Goal: Transaction & Acquisition: Book appointment/travel/reservation

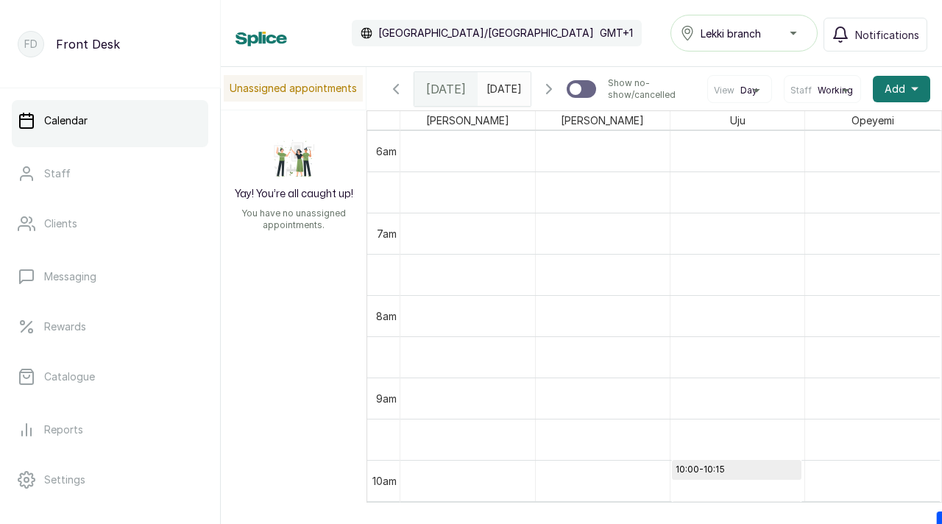
scroll to position [480, 0]
click at [551, 92] on icon "button" at bounding box center [549, 89] width 18 height 18
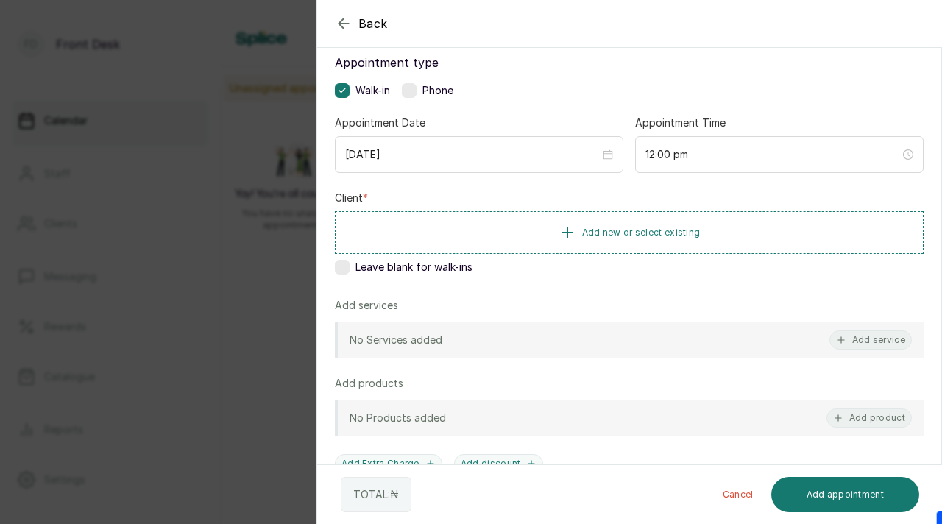
scroll to position [107, 0]
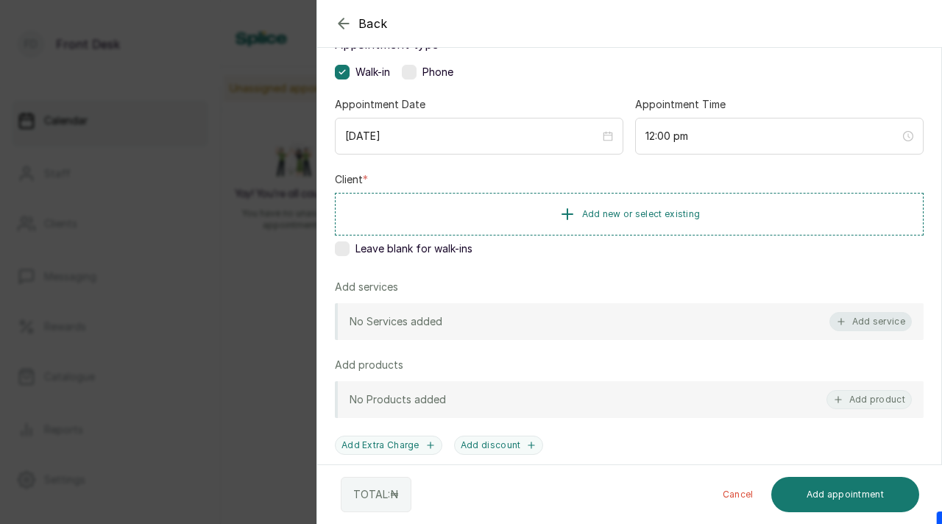
click at [872, 317] on button "Add service" at bounding box center [871, 321] width 82 height 19
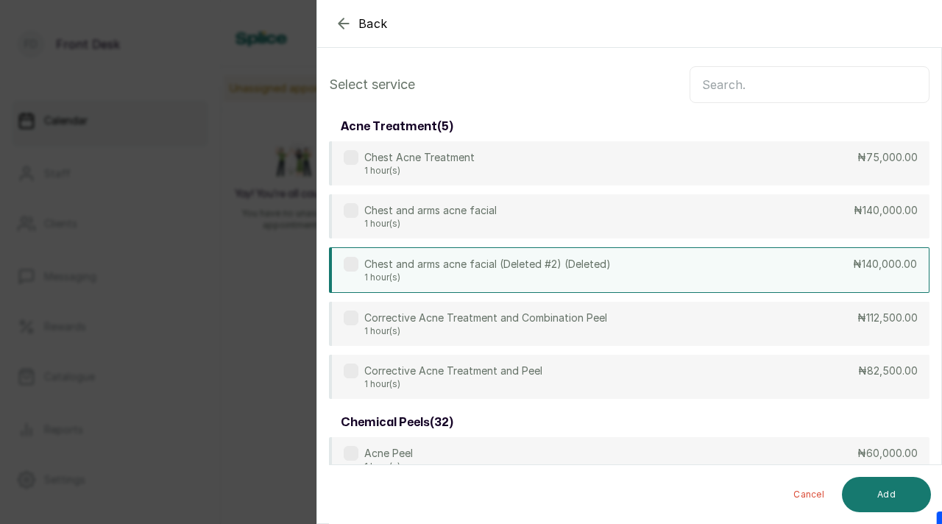
scroll to position [0, 0]
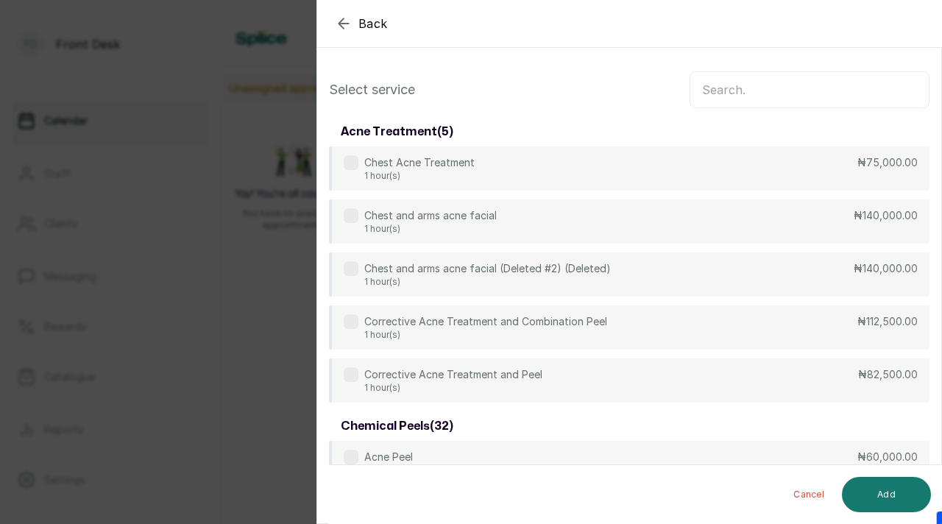
click at [343, 35] on div "Back" at bounding box center [788, 23] width 942 height 47
click at [345, 29] on icon "button" at bounding box center [344, 24] width 18 height 18
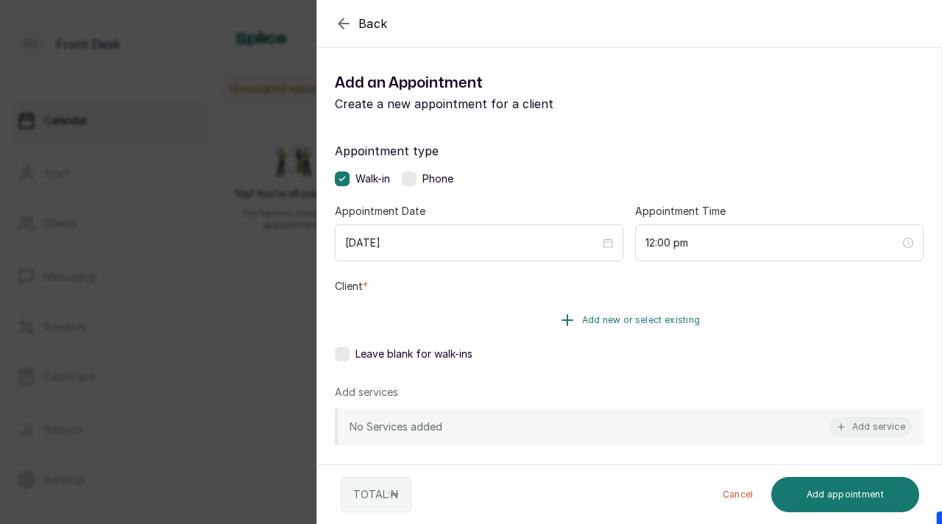
click at [568, 326] on icon "button" at bounding box center [568, 320] width 18 height 18
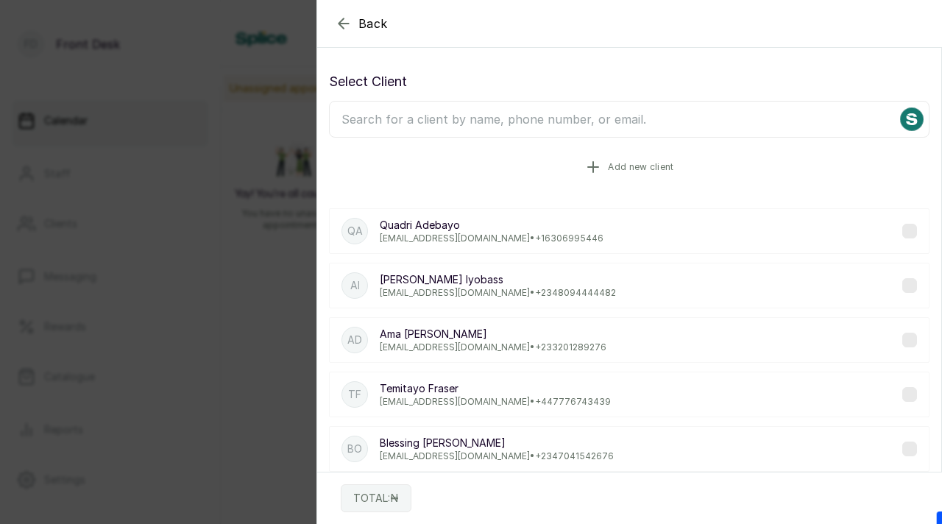
click at [607, 169] on button "Add new client" at bounding box center [629, 167] width 601 height 41
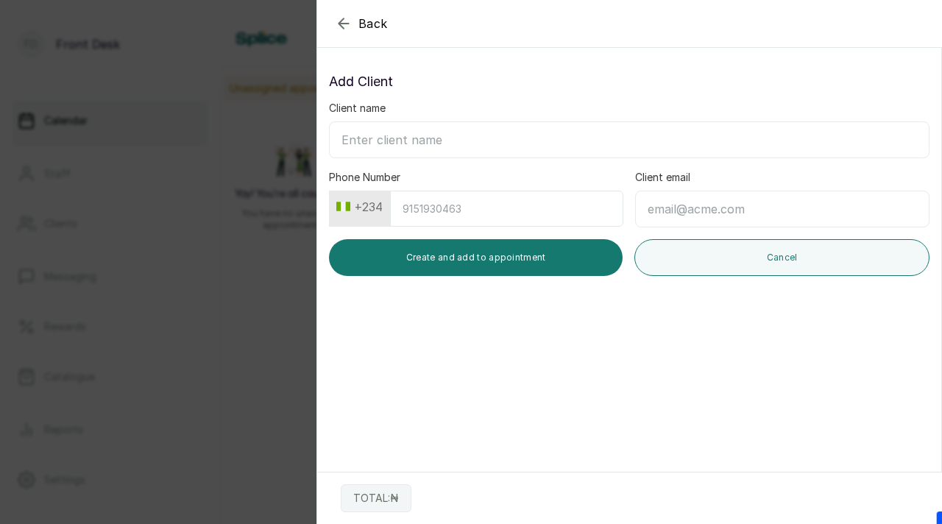
click at [505, 147] on input "Client name" at bounding box center [629, 139] width 601 height 37
paste input "Okporie Olanma [PERSON_NAME]"
type input "Okporie Olanma [PERSON_NAME]"
click at [671, 205] on input "Client email" at bounding box center [782, 209] width 295 height 37
paste input "[EMAIL_ADDRESS][DOMAIN_NAME]"
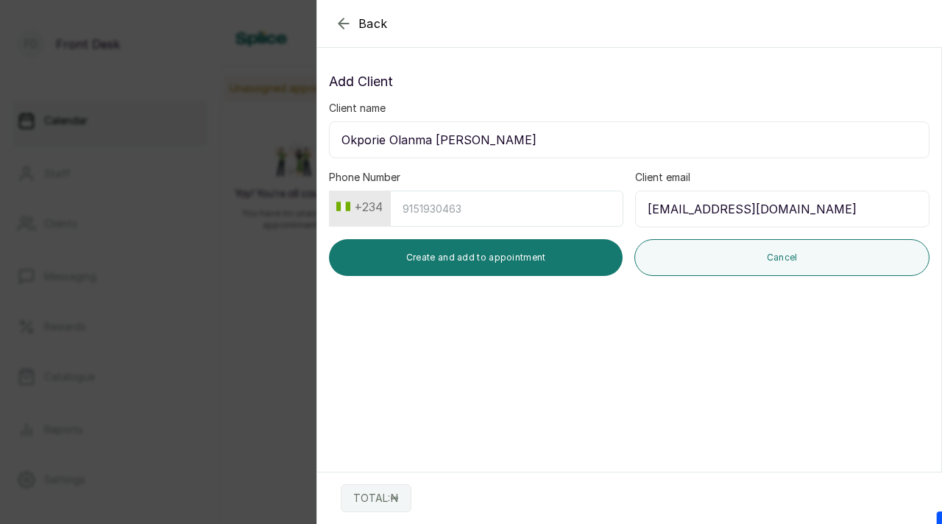
type input "[EMAIL_ADDRESS][DOMAIN_NAME]"
click at [406, 203] on input "Phone Number" at bounding box center [506, 209] width 233 height 36
paste input "8103451335"
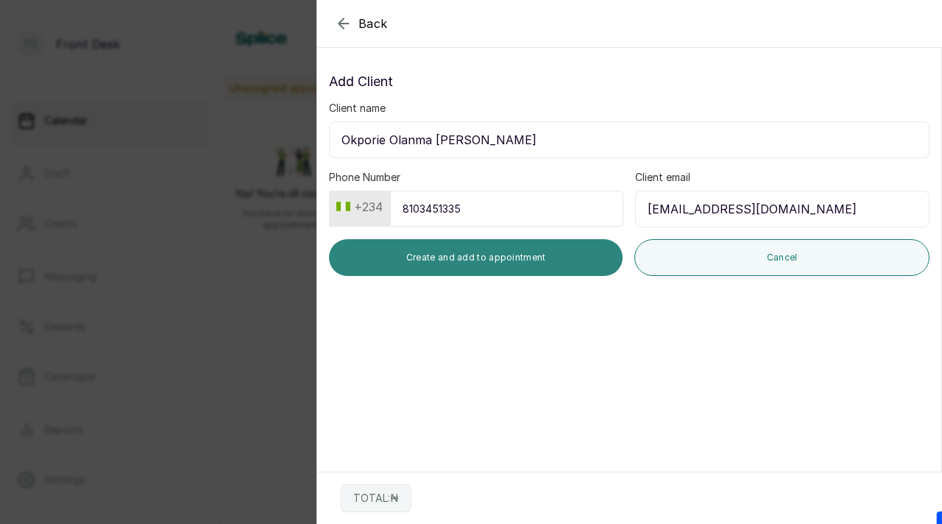
type input "8103451335"
click at [484, 258] on button "Create and add to appointment" at bounding box center [476, 257] width 294 height 37
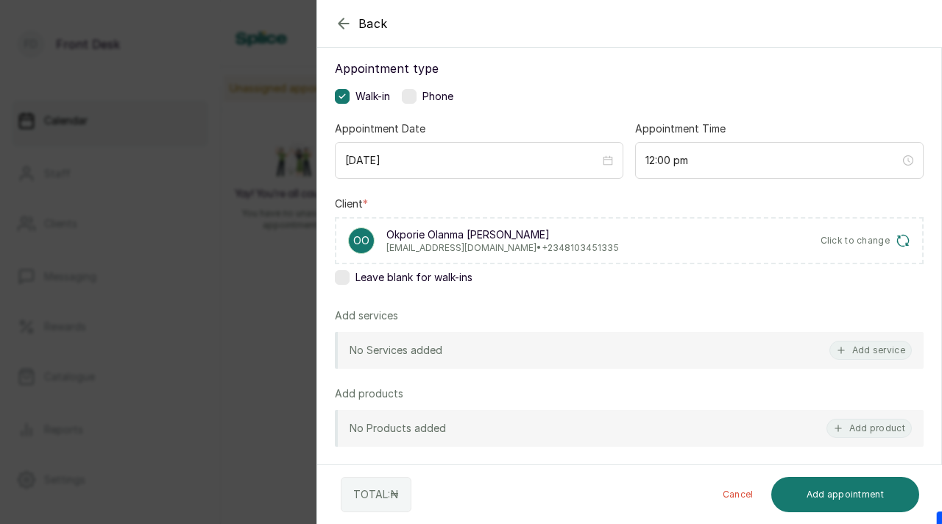
scroll to position [177, 0]
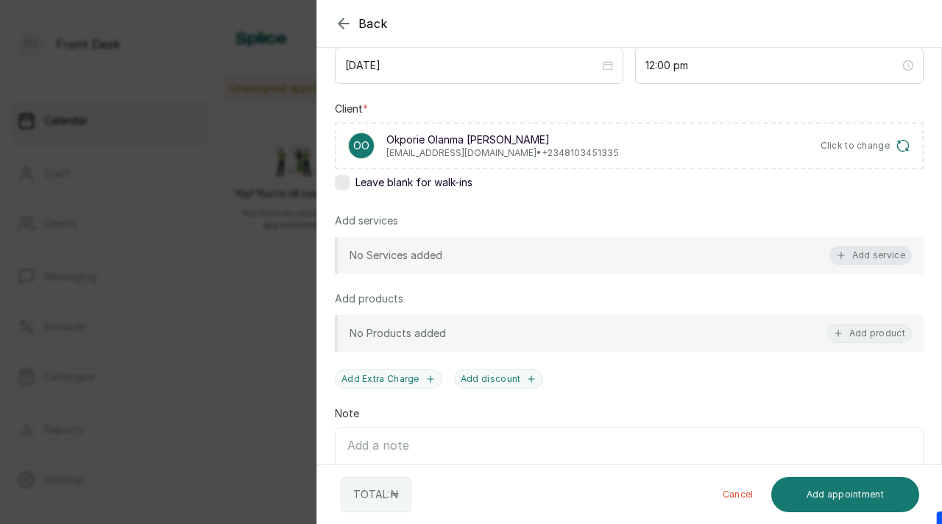
click at [864, 258] on button "Add service" at bounding box center [871, 255] width 82 height 19
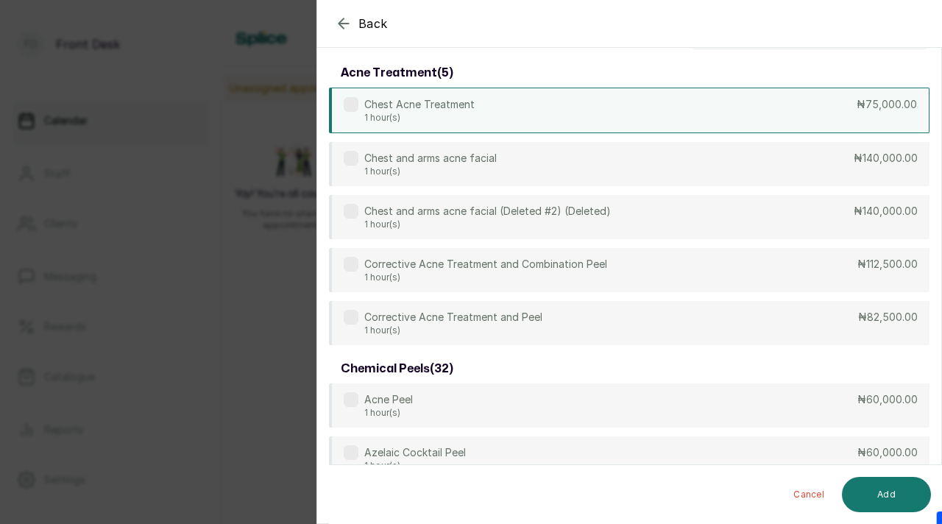
scroll to position [0, 0]
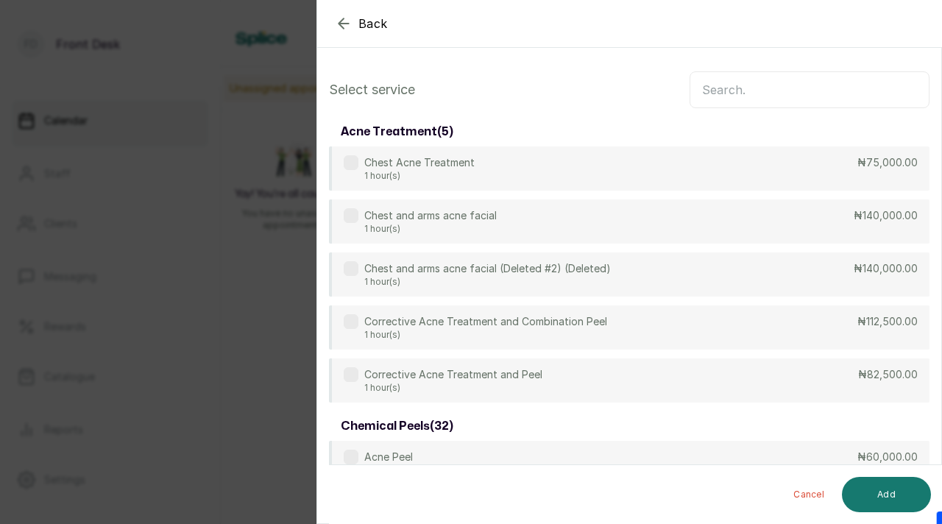
click at [721, 88] on input "text" at bounding box center [810, 89] width 240 height 37
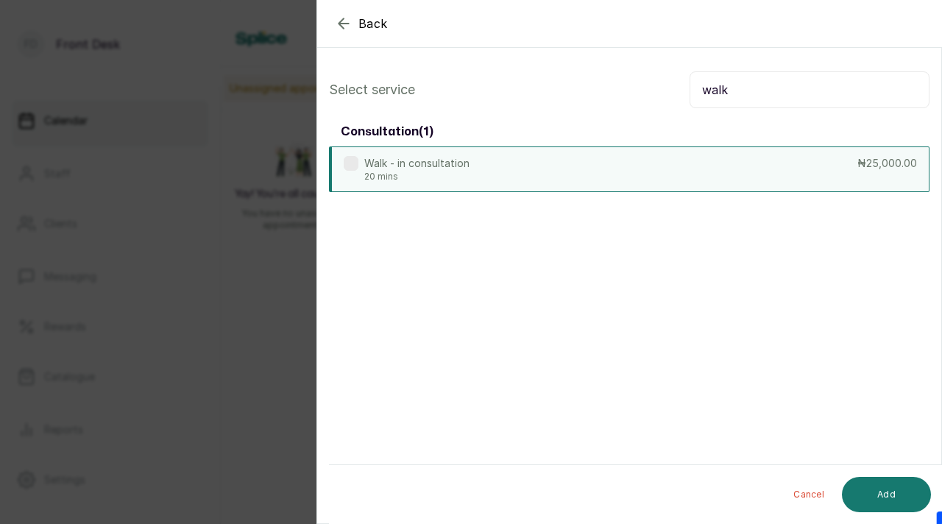
type input "walk"
click at [354, 163] on label at bounding box center [351, 163] width 15 height 15
click at [871, 486] on button "Add" at bounding box center [886, 494] width 89 height 35
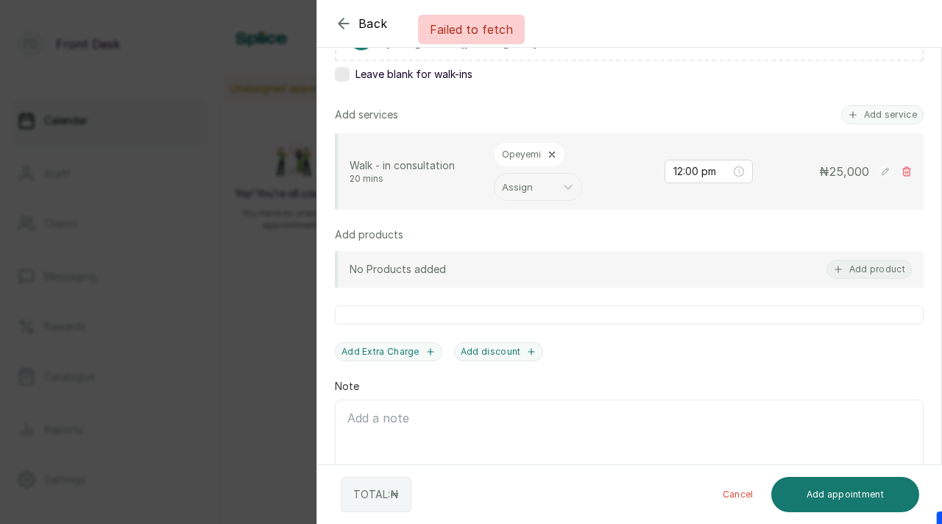
scroll to position [342, 0]
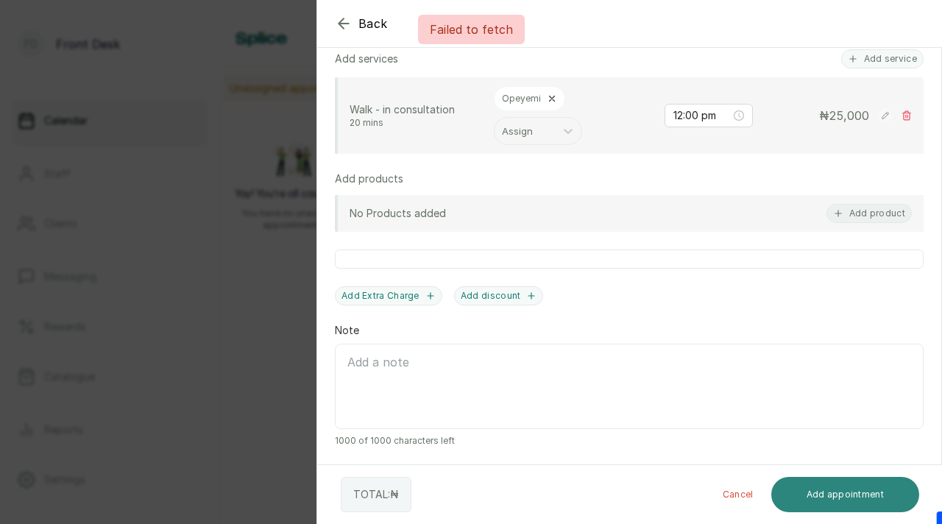
click at [825, 495] on button "Add appointment" at bounding box center [846, 494] width 149 height 35
click at [825, 494] on button "Add appointment" at bounding box center [846, 494] width 149 height 35
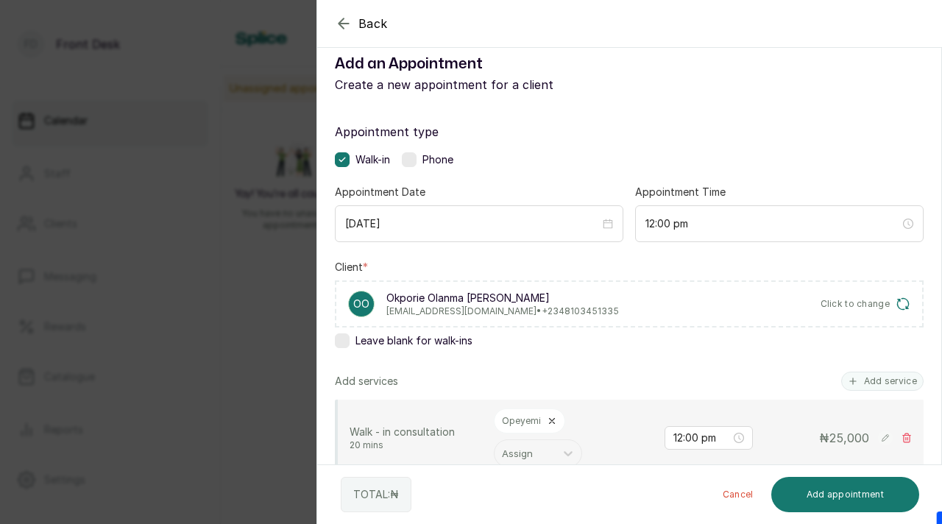
scroll to position [15, 0]
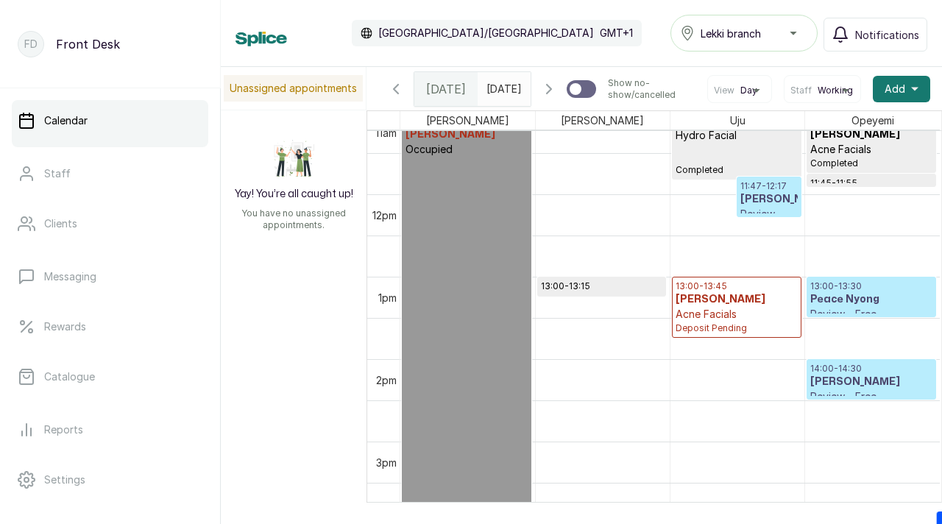
scroll to position [944, 0]
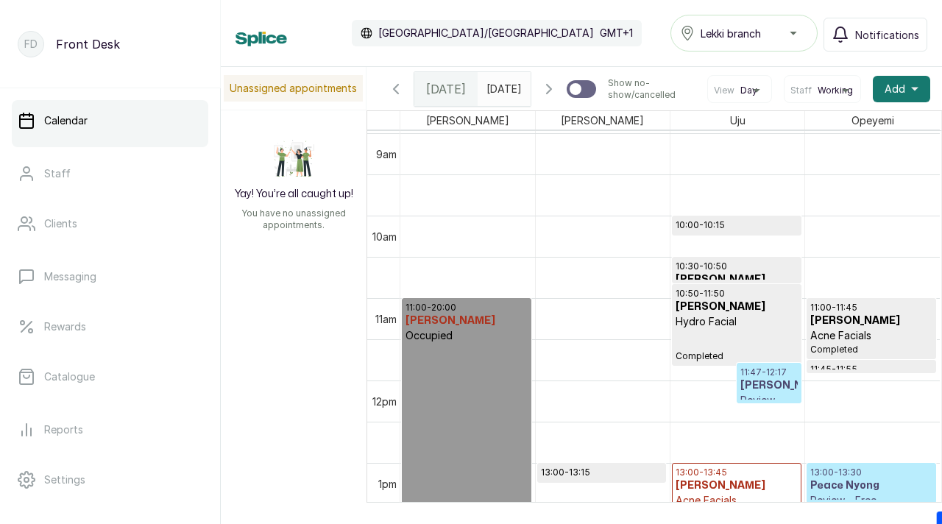
click at [551, 92] on icon "button" at bounding box center [549, 89] width 4 height 9
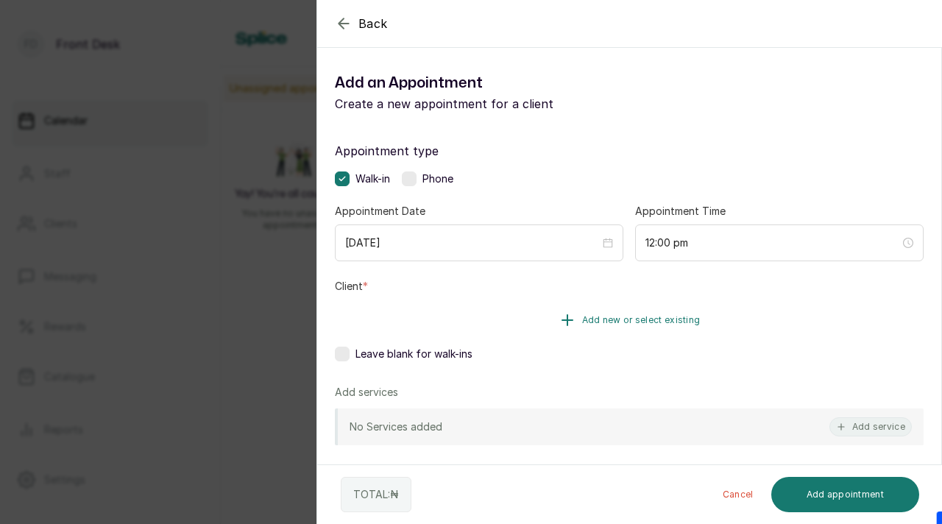
click at [587, 318] on span "Add new or select existing" at bounding box center [641, 320] width 119 height 12
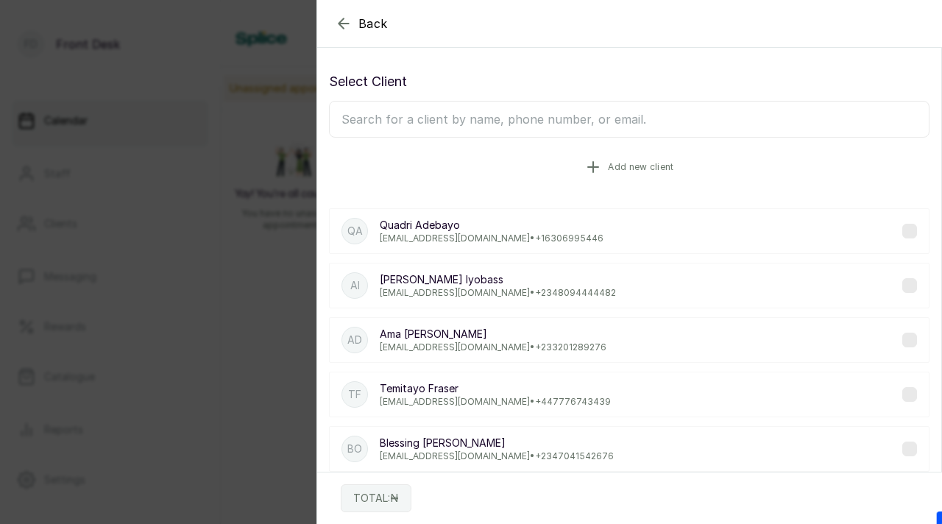
click at [619, 171] on span "Add new client" at bounding box center [641, 167] width 66 height 12
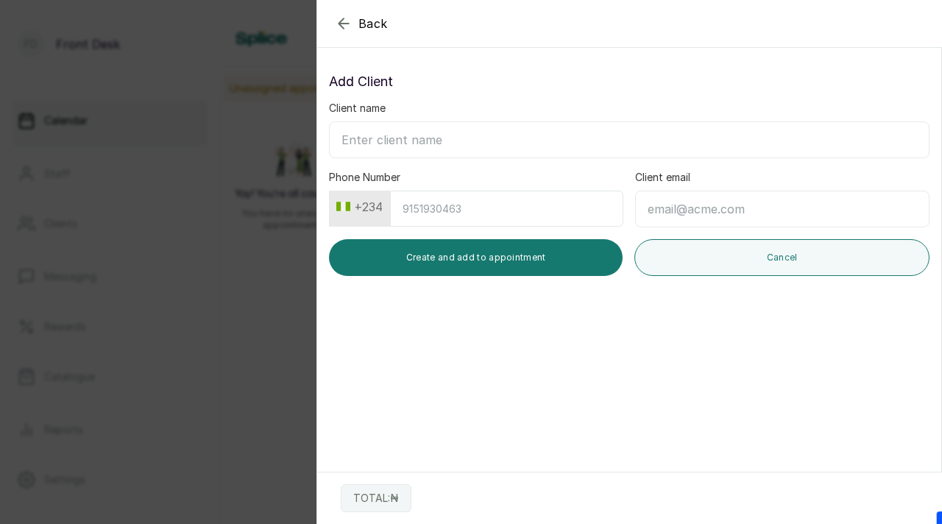
click at [674, 200] on input "Client email" at bounding box center [782, 209] width 295 height 37
click at [494, 211] on input "Phone Number" at bounding box center [506, 209] width 233 height 36
paste input "8103451335"
type input "8103451335"
click at [705, 214] on input "Client email" at bounding box center [782, 209] width 295 height 37
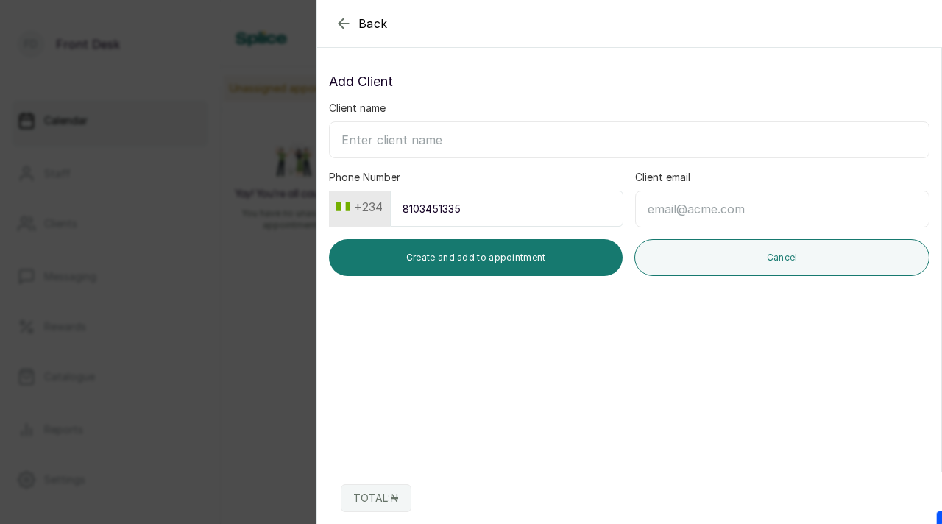
paste input "[EMAIL_ADDRESS][DOMAIN_NAME]"
type input "[EMAIL_ADDRESS][DOMAIN_NAME]"
click at [472, 146] on input "Client name" at bounding box center [629, 139] width 601 height 37
paste input "Okporie Olanma [PERSON_NAME]"
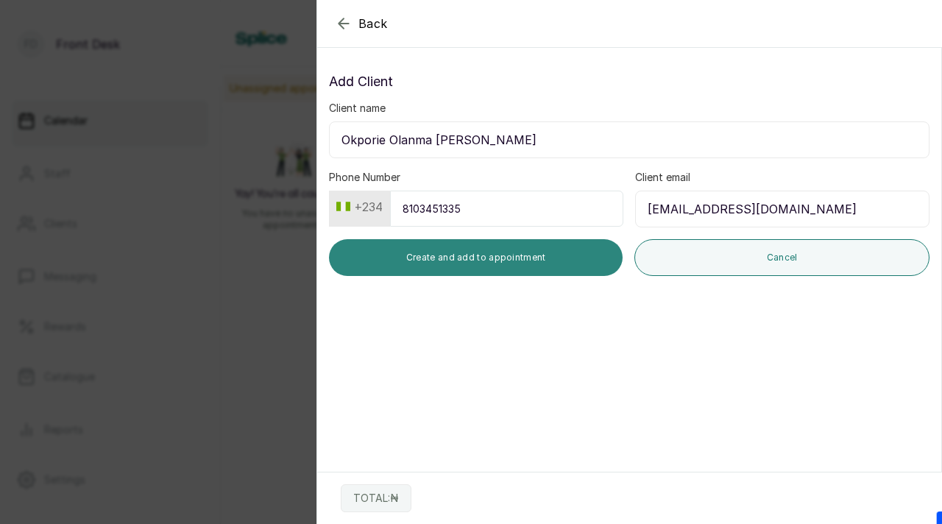
type input "Okporie Olanma [PERSON_NAME]"
click at [535, 258] on button "Create and add to appointment" at bounding box center [476, 257] width 294 height 37
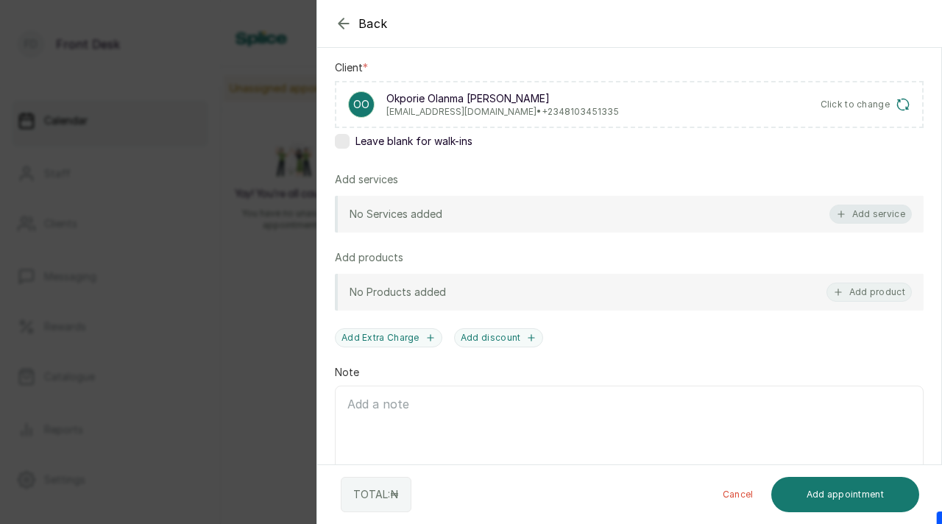
click at [850, 211] on button "Add service" at bounding box center [871, 214] width 82 height 19
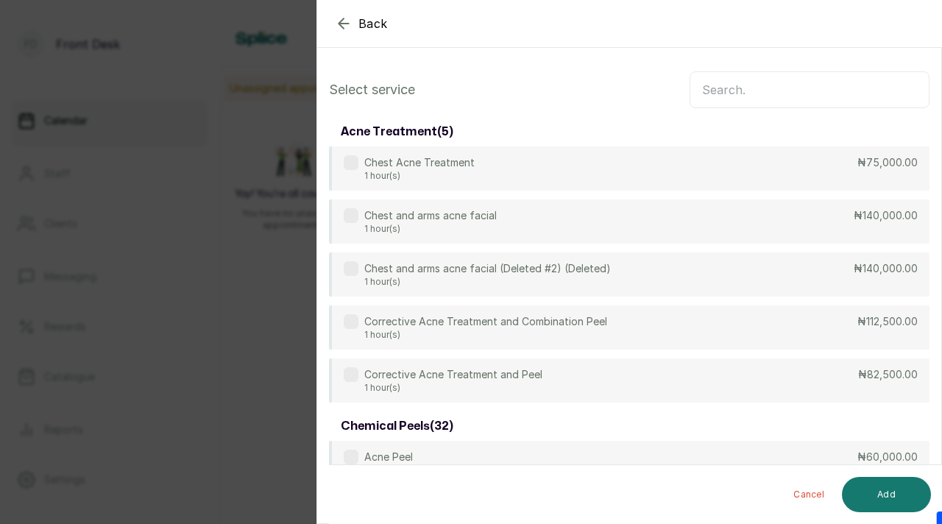
click at [734, 97] on input "text" at bounding box center [810, 89] width 240 height 37
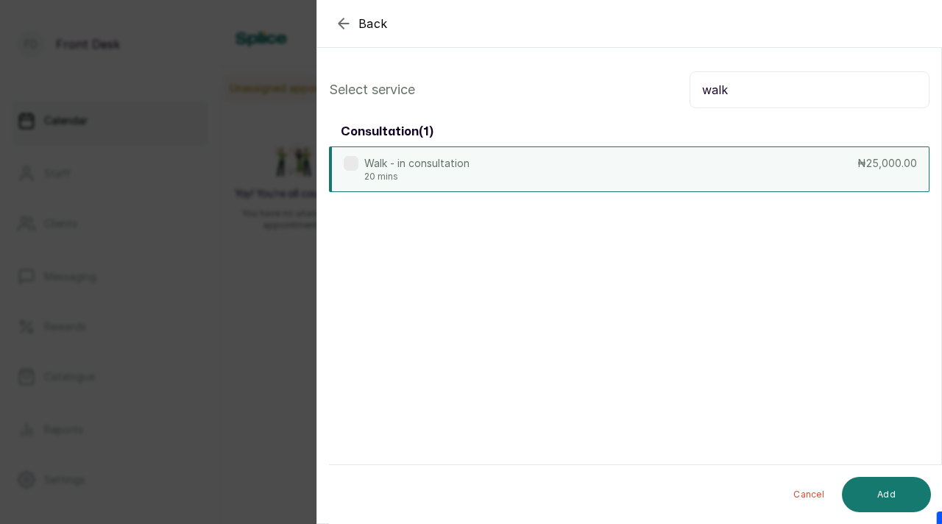
type input "walk"
click at [359, 161] on div "Walk - in consultation 20 mins" at bounding box center [407, 169] width 126 height 27
click at [890, 490] on button "Add" at bounding box center [886, 494] width 89 height 35
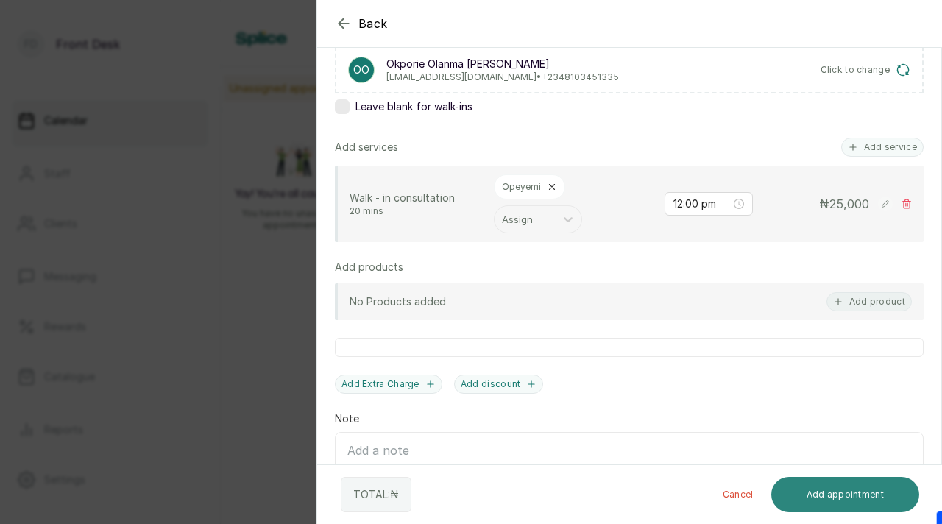
click at [846, 498] on button "Add appointment" at bounding box center [846, 494] width 149 height 35
click at [845, 498] on button "Add appointment" at bounding box center [846, 494] width 149 height 35
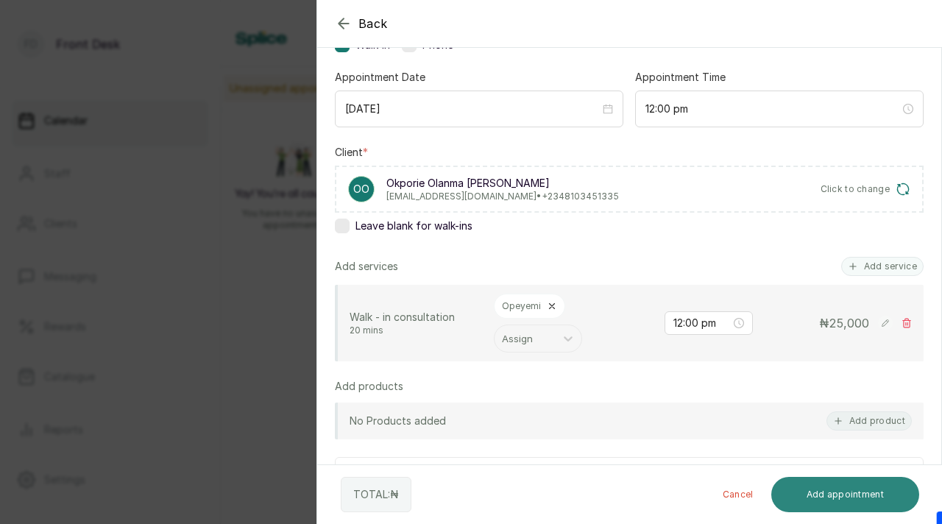
click at [840, 493] on button "Add appointment" at bounding box center [846, 494] width 149 height 35
click at [840, 494] on button "Add appointment" at bounding box center [846, 494] width 149 height 35
click at [830, 493] on button "Add appointment" at bounding box center [846, 494] width 149 height 35
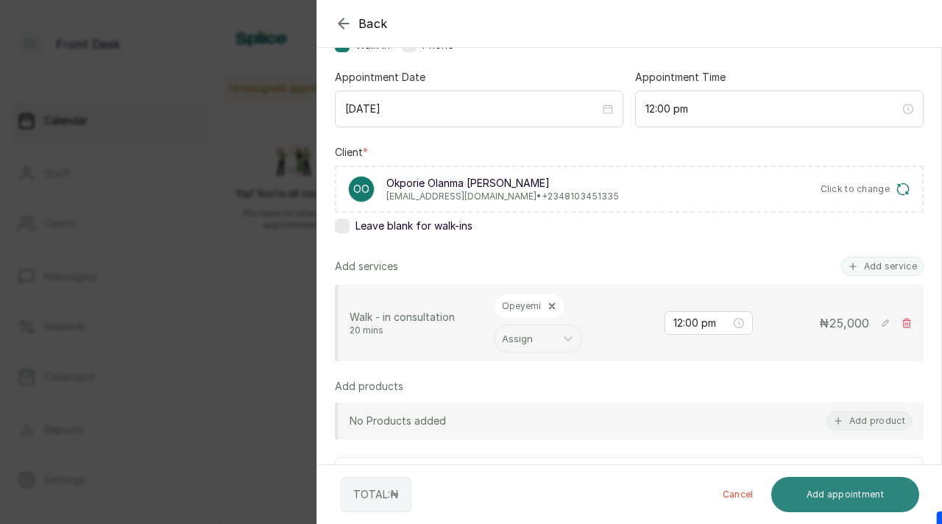
click at [856, 495] on button "Add appointment" at bounding box center [846, 494] width 149 height 35
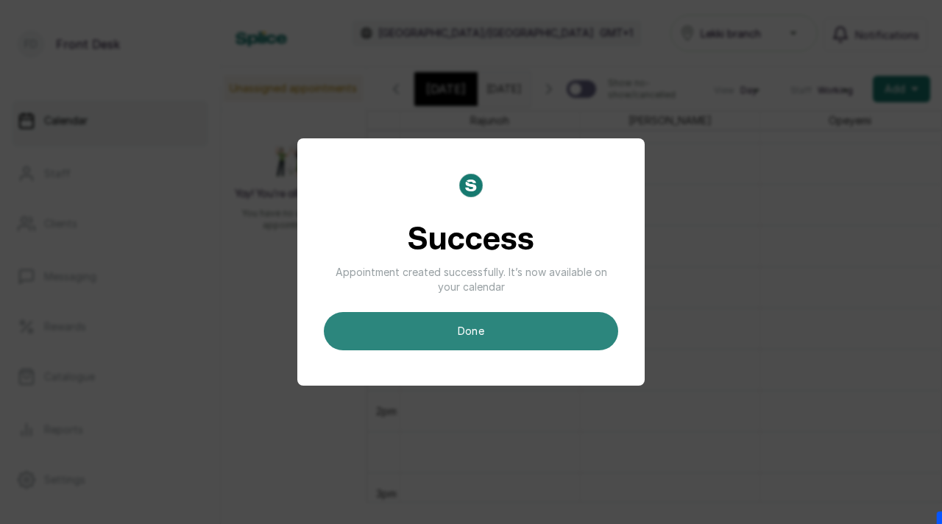
click at [517, 336] on button "done" at bounding box center [471, 331] width 295 height 38
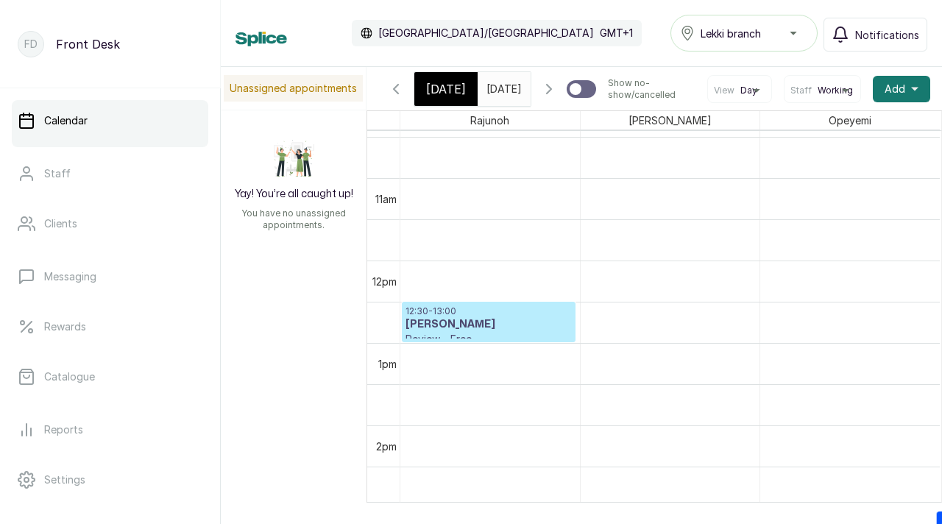
scroll to position [857, 0]
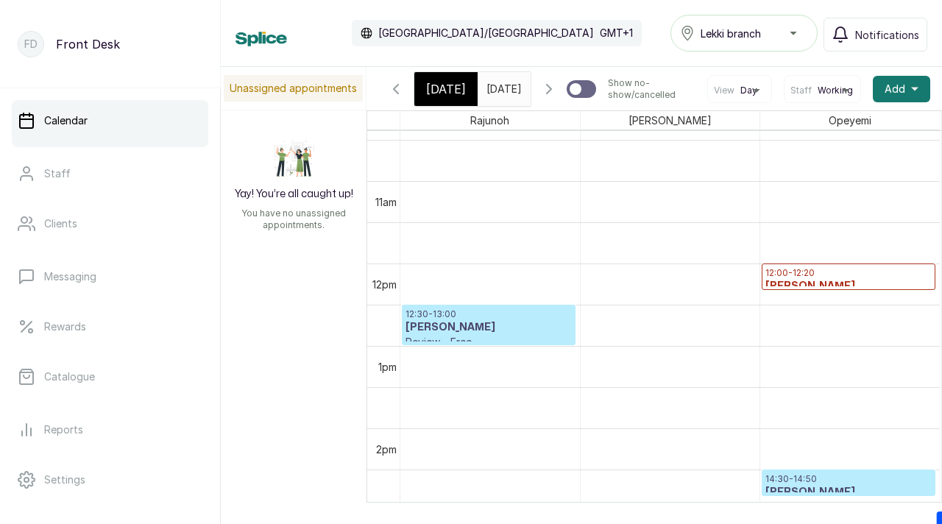
click at [814, 294] on h3 "Okporie Olanma" at bounding box center [849, 286] width 166 height 15
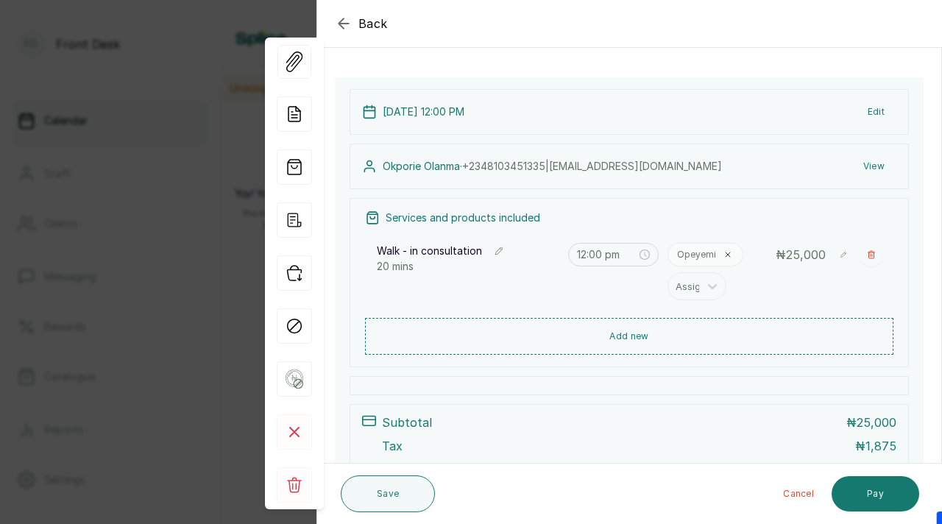
scroll to position [101, 0]
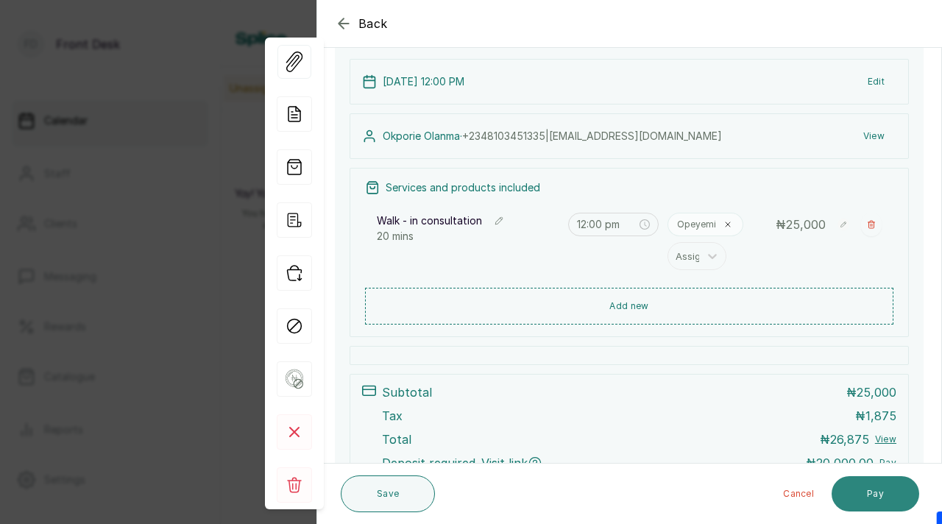
click at [861, 496] on button "Pay" at bounding box center [876, 493] width 88 height 35
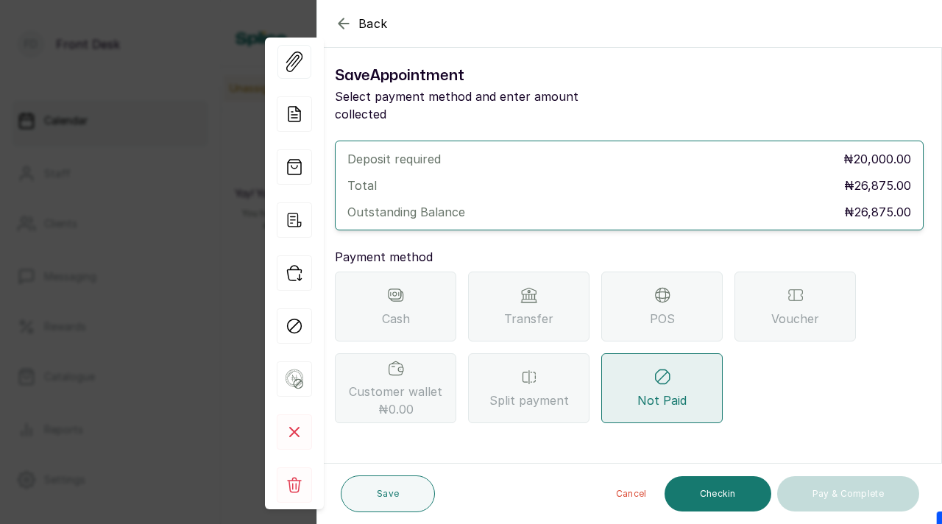
scroll to position [0, 0]
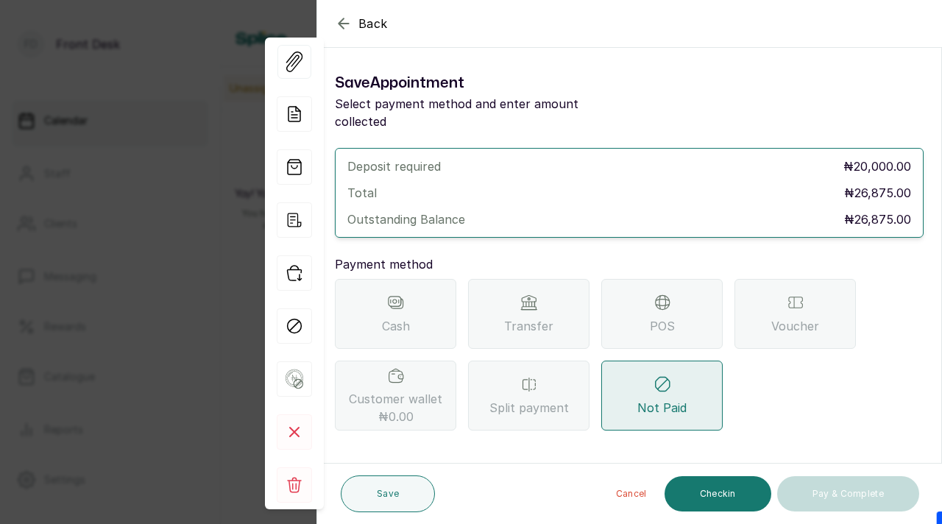
click at [510, 297] on div "Transfer" at bounding box center [528, 314] width 121 height 70
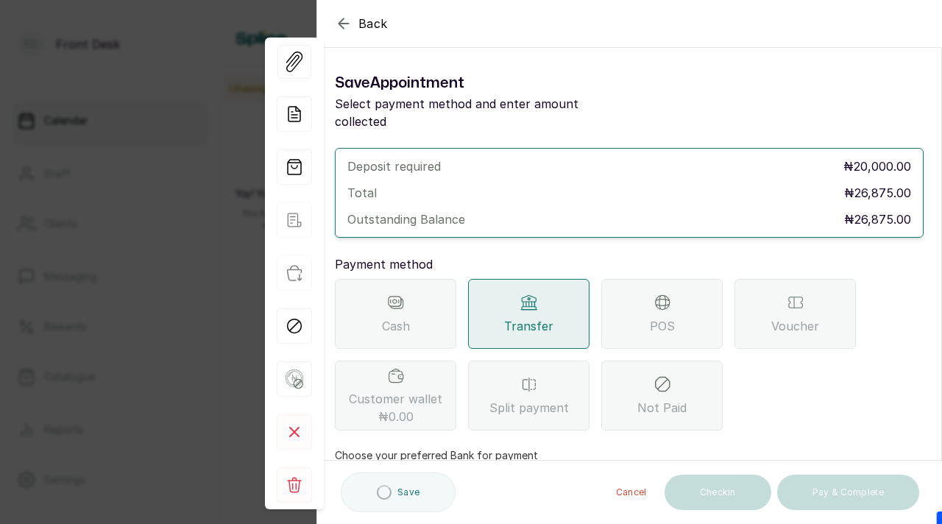
scroll to position [127, 0]
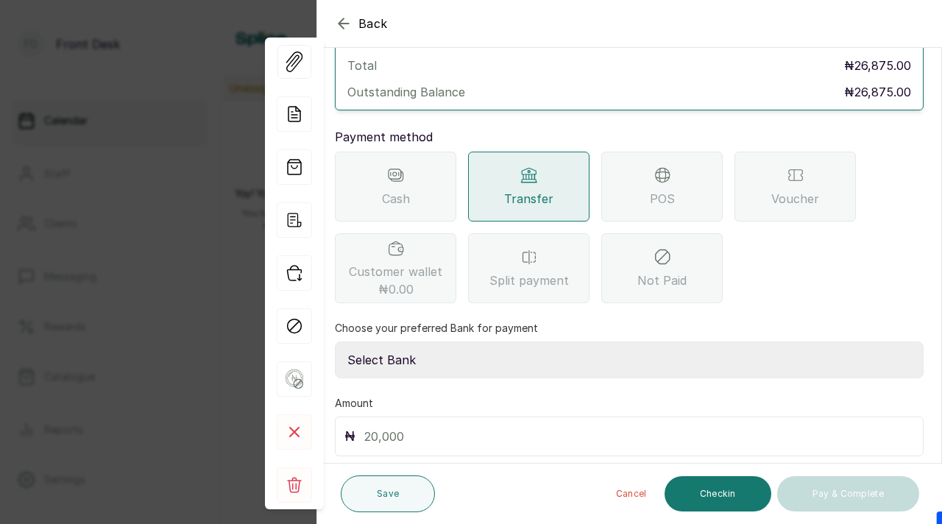
click at [440, 426] on input "text" at bounding box center [639, 436] width 550 height 21
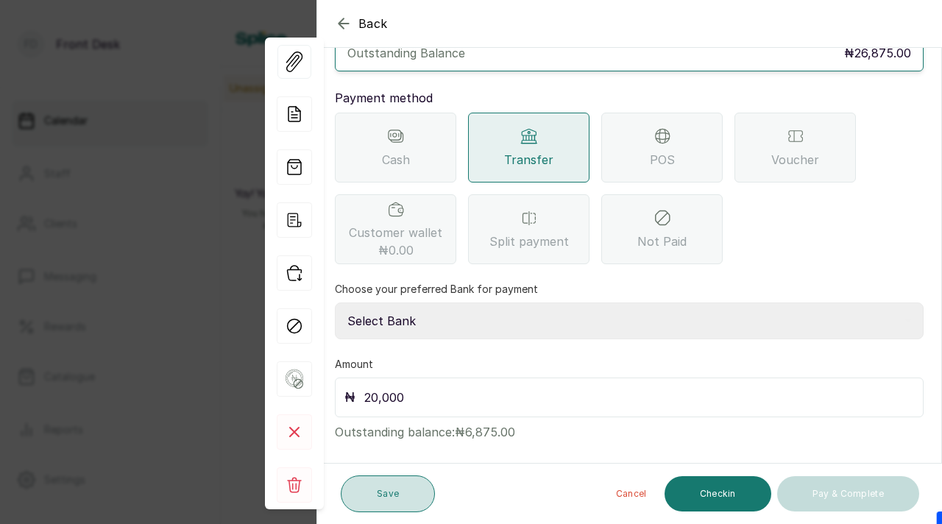
type input "20,000"
click at [386, 489] on button "Save" at bounding box center [388, 494] width 94 height 37
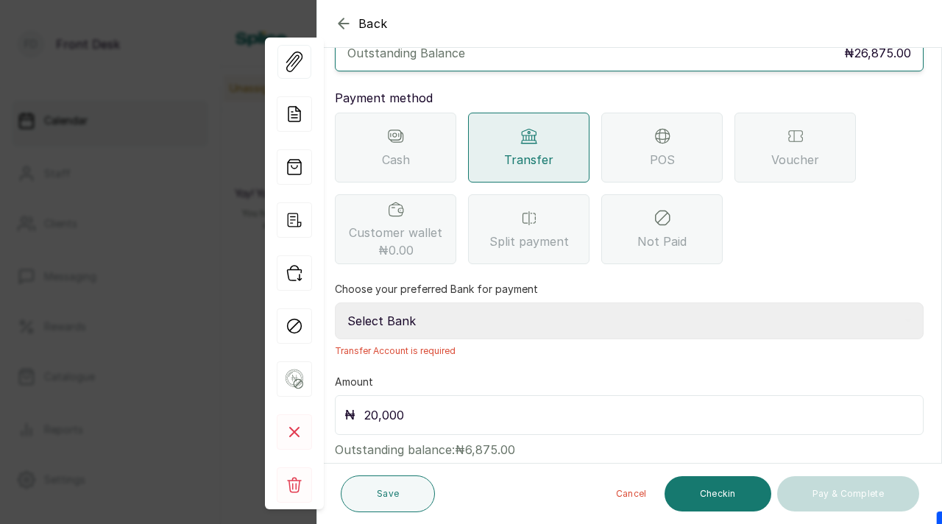
click at [440, 303] on select "Select Bank DONNA ONYENDI Fairmoney Microfinance Bank SKN ANALYTICS MED AESTH. …" at bounding box center [629, 321] width 589 height 37
select select "43272bc0-21c6-4b19-b9fb-c2093b8603c2"
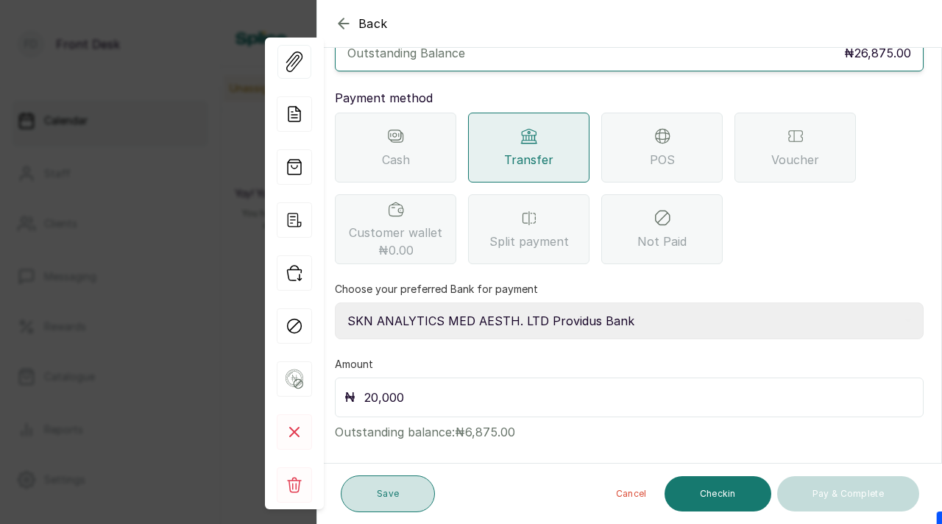
click at [401, 482] on button "Save" at bounding box center [388, 494] width 94 height 37
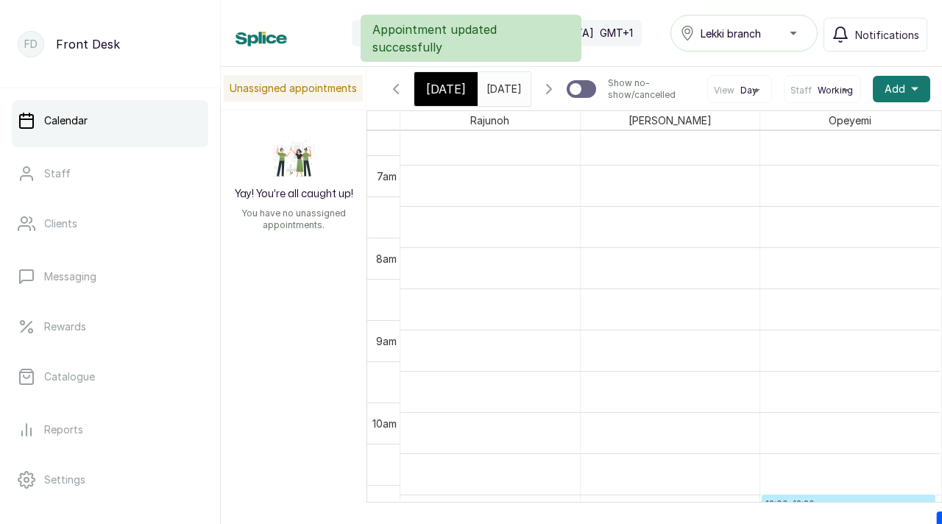
scroll to position [626, 0]
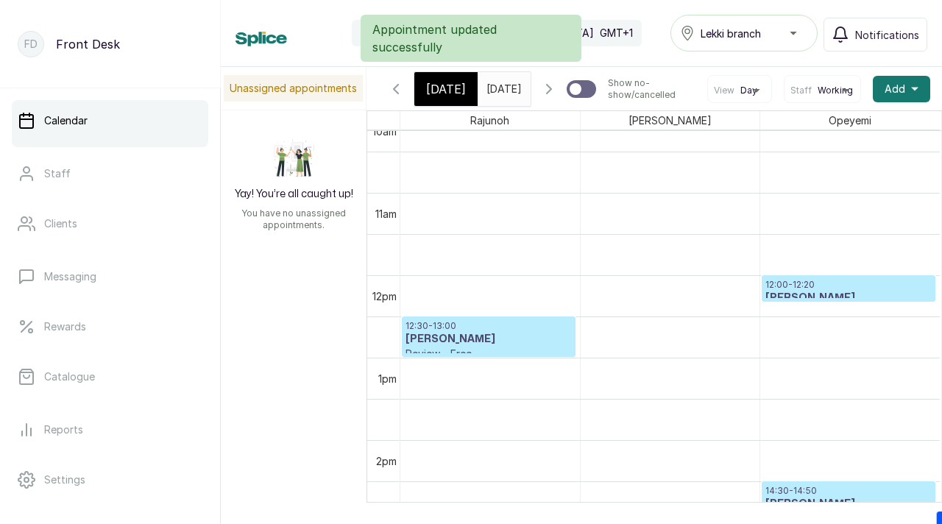
click at [817, 291] on p "12:00 - 12:20" at bounding box center [849, 285] width 166 height 12
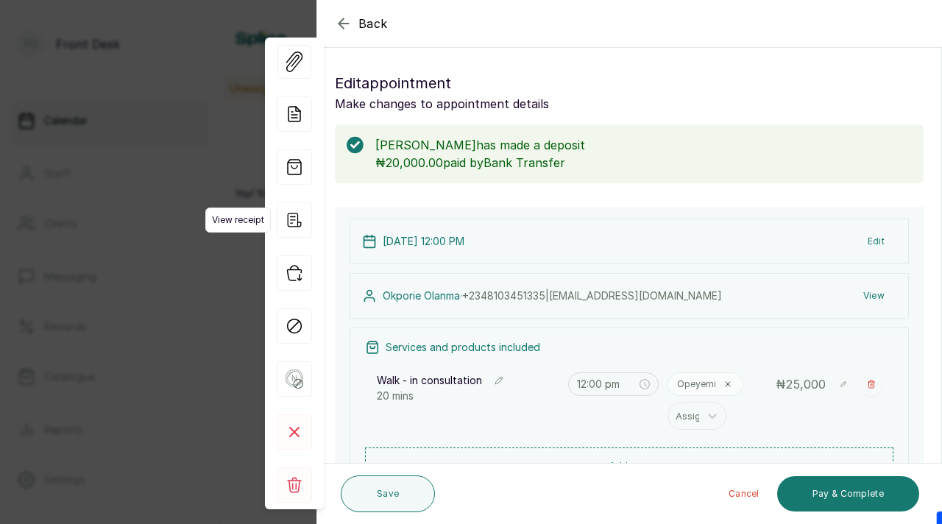
click at [295, 218] on icon "button" at bounding box center [294, 219] width 35 height 35
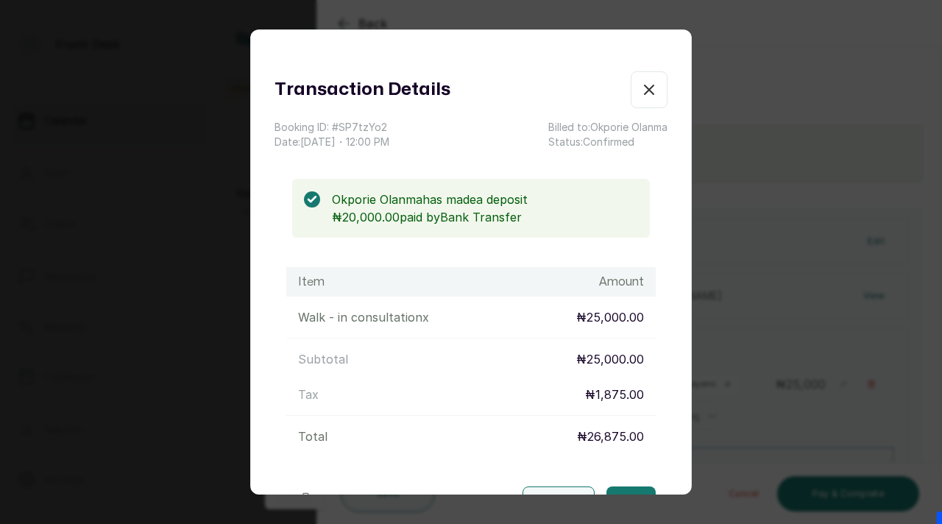
click at [490, 507] on div "Transaction Details Booking ID: # SP7tzYo2 Date: 13 Aug, 2025 ・ 12:00 PM Billed…" at bounding box center [471, 262] width 942 height 524
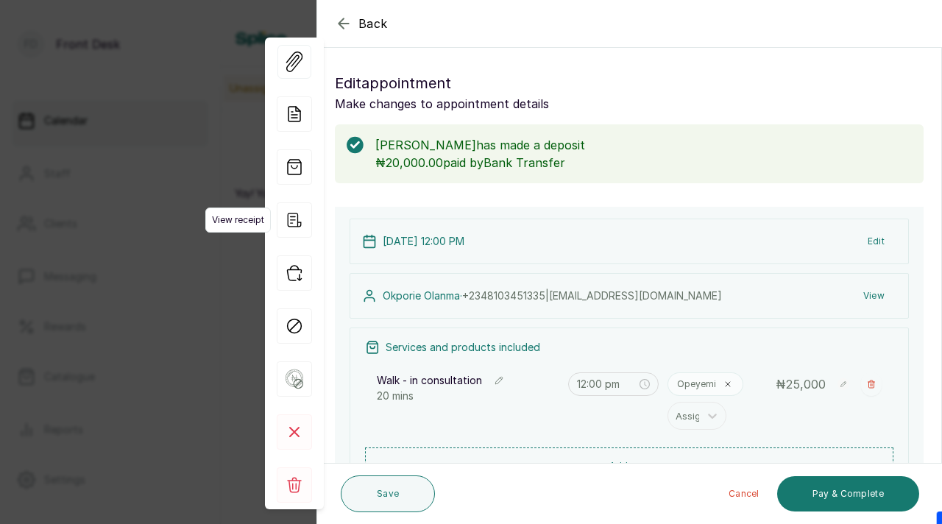
click at [297, 212] on icon "button" at bounding box center [294, 219] width 35 height 35
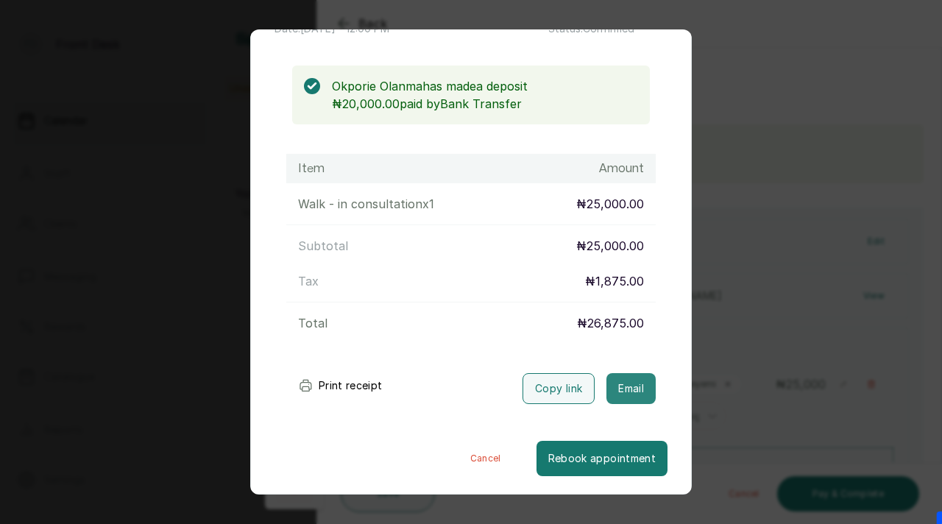
click at [635, 388] on button "Email" at bounding box center [631, 388] width 49 height 31
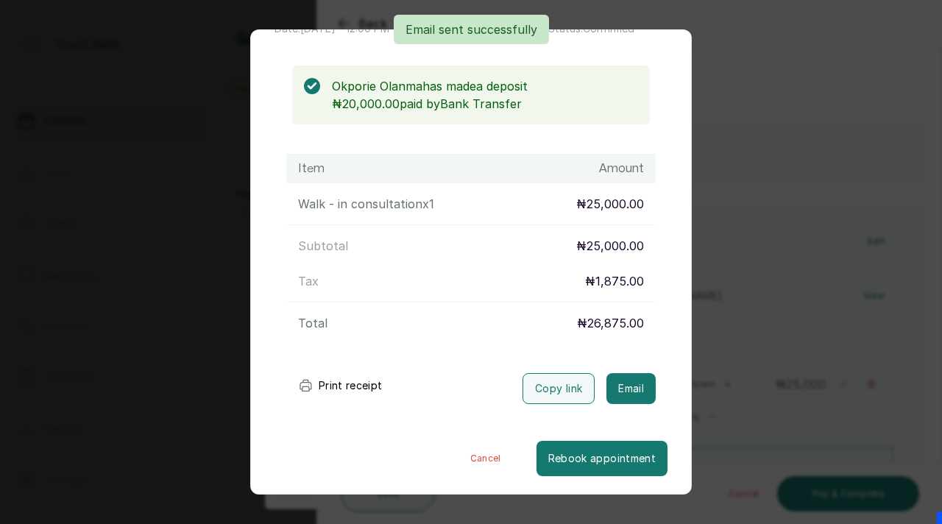
click at [738, 311] on div "Transaction Details Booking ID: # SP7tzYo2 Date: 13 Aug, 2025 ・ 12:00 PM Billed…" at bounding box center [471, 262] width 942 height 524
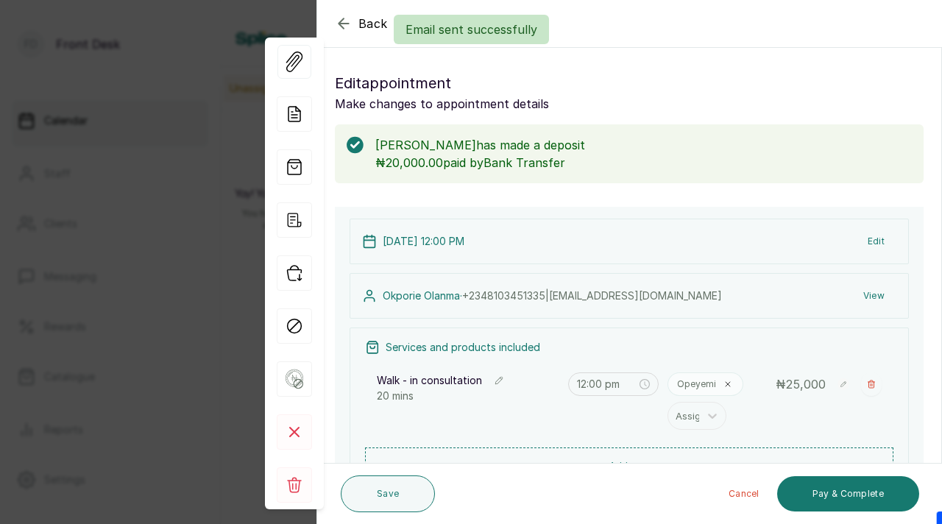
click at [336, 24] on div "Email sent successfully" at bounding box center [471, 29] width 942 height 29
click at [344, 24] on div "Email sent successfully" at bounding box center [471, 29] width 942 height 29
click at [216, 72] on span "View Forms" at bounding box center [239, 61] width 63 height 25
click at [171, 121] on div "Back Appointment Details Edit appointment Make changes to appointment details O…" at bounding box center [471, 262] width 942 height 524
